Goal: Information Seeking & Learning: Learn about a topic

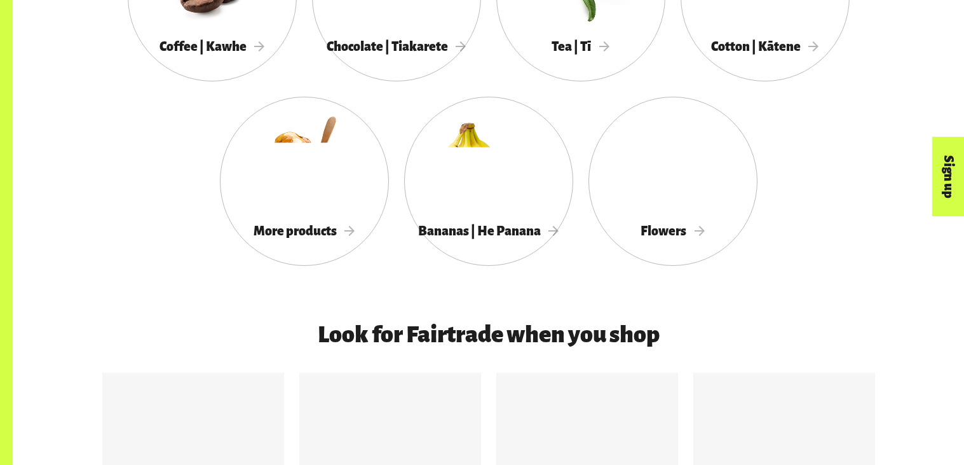
scroll to position [1361, 0]
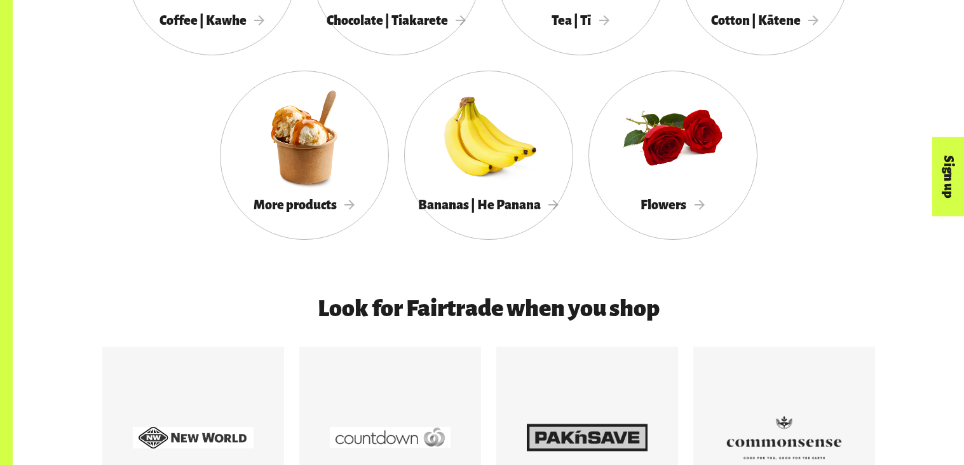
click at [630, 371] on div at bounding box center [587, 437] width 182 height 182
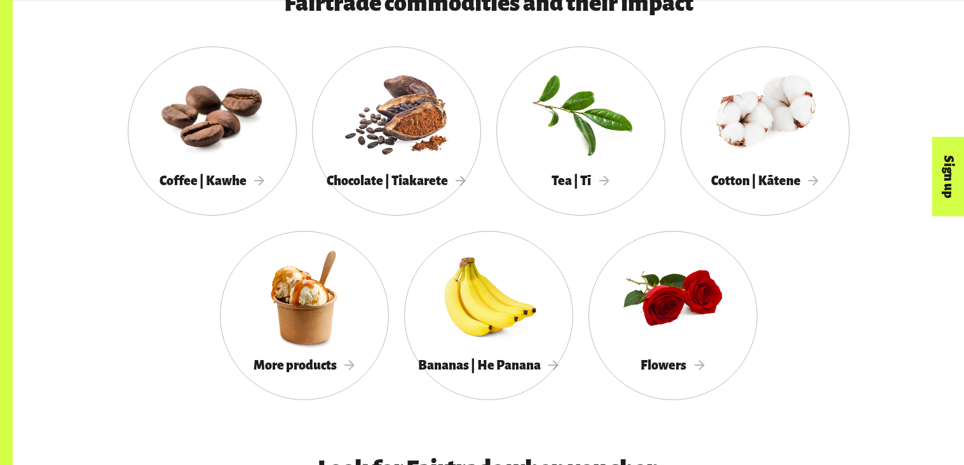
scroll to position [1198, 0]
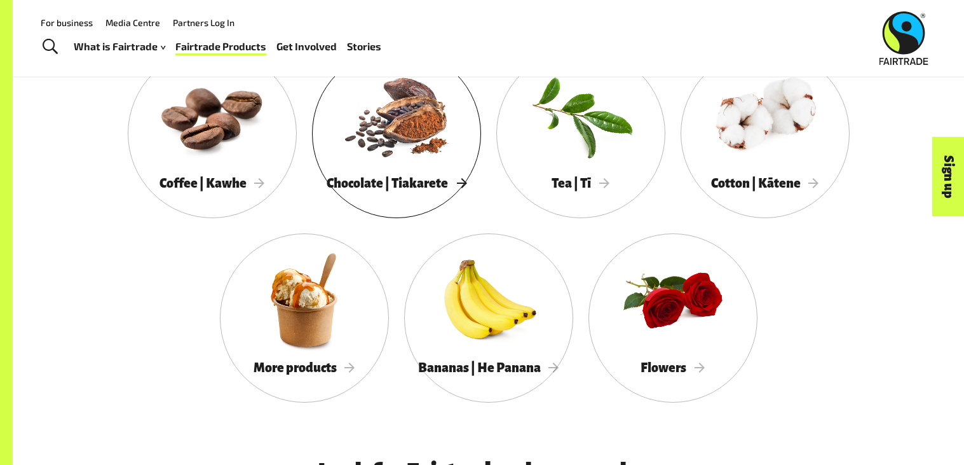
click at [400, 145] on div at bounding box center [396, 115] width 169 height 110
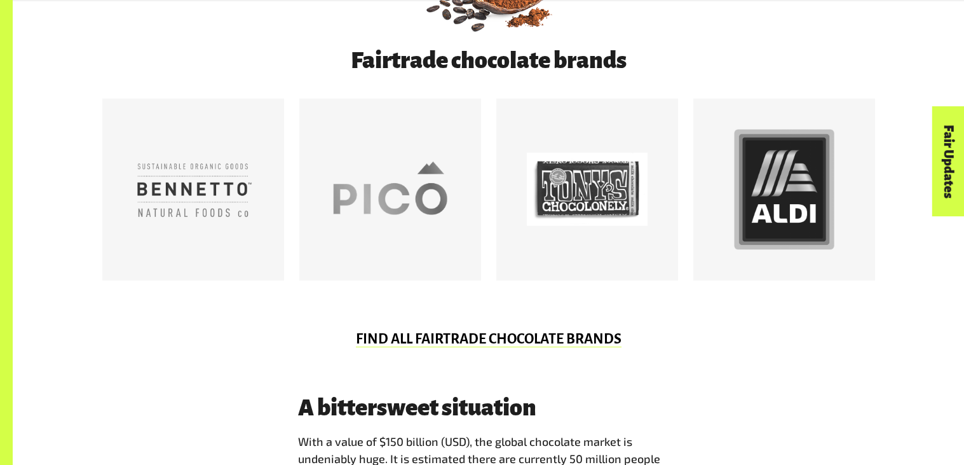
scroll to position [713, 0]
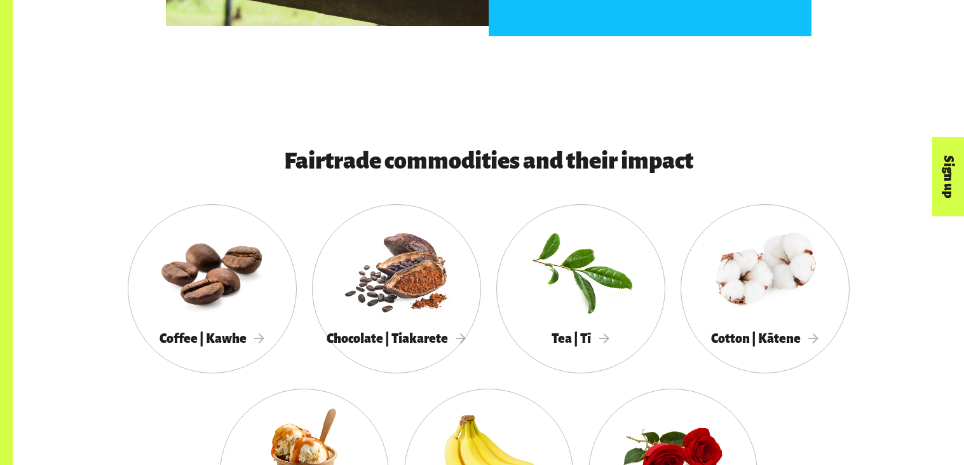
scroll to position [1044, 0]
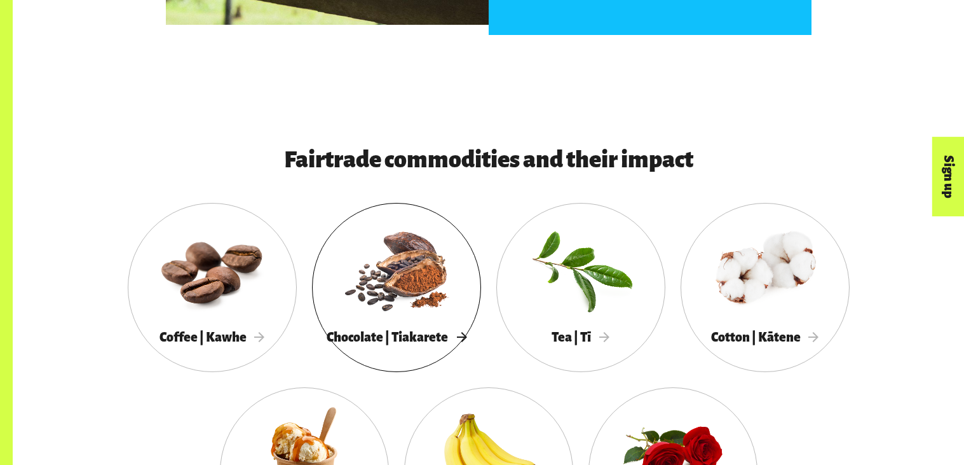
click at [372, 250] on div at bounding box center [396, 269] width 169 height 110
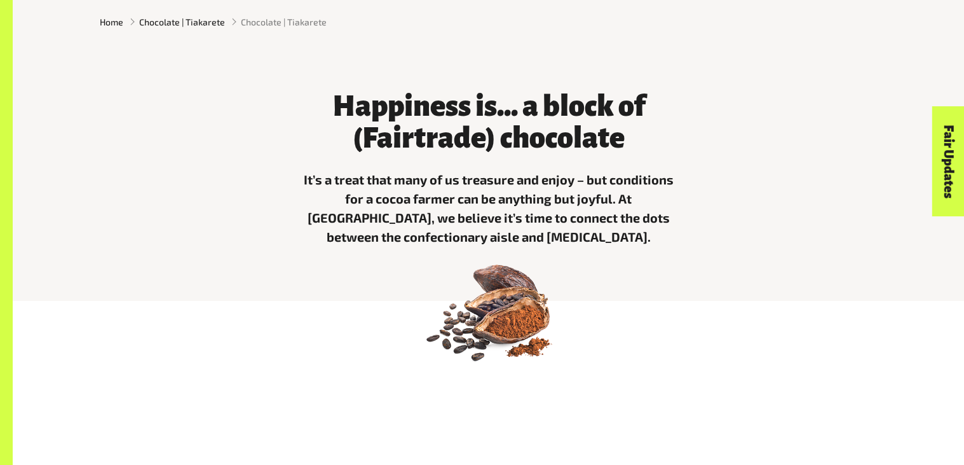
scroll to position [414, 0]
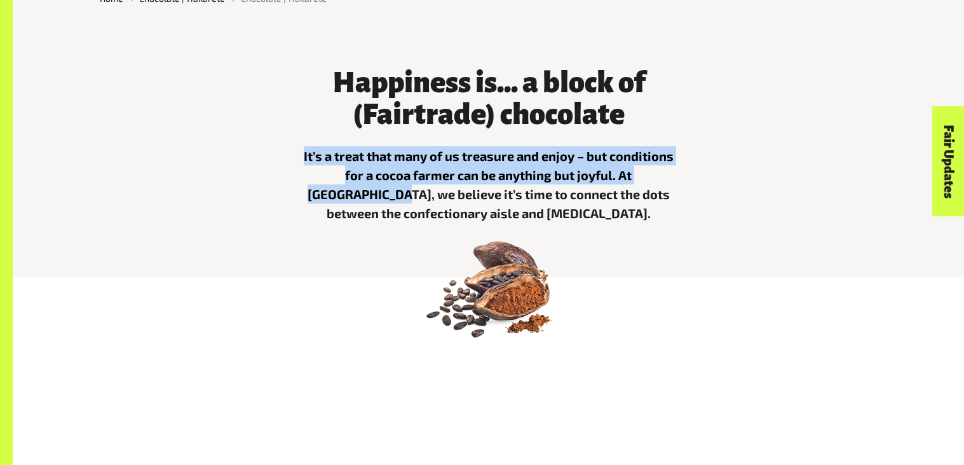
drag, startPoint x: 108, startPoint y: 193, endPoint x: 119, endPoint y: 148, distance: 45.9
click at [119, 148] on div "Happiness is... a block of (Fairtrade) chocolate It’s a treat that many of us t…" at bounding box center [488, 142] width 793 height 182
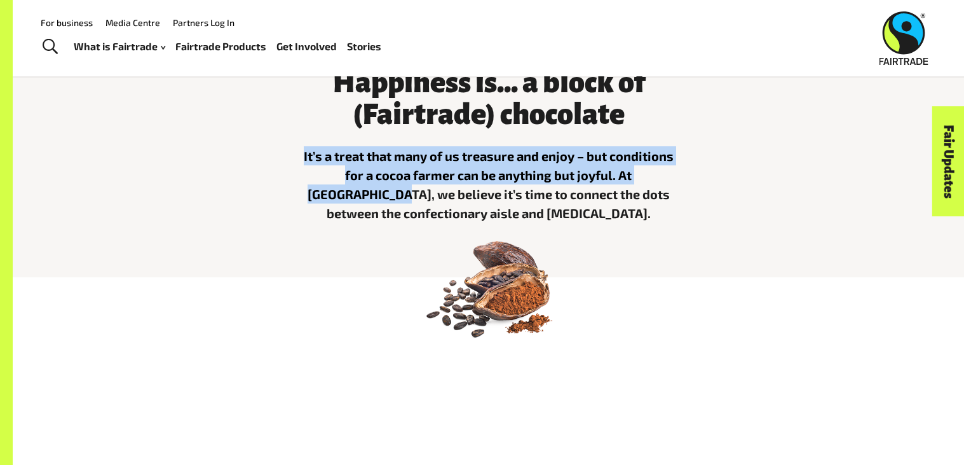
click at [125, 191] on div "Happiness is... a block of (Fairtrade) chocolate It’s a treat that many of us t…" at bounding box center [488, 142] width 793 height 182
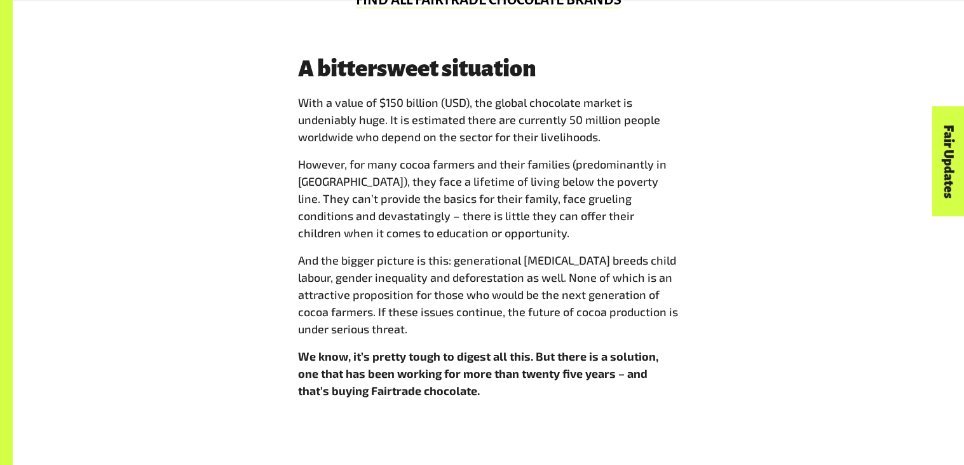
scroll to position [1101, 0]
